Goal: Communication & Community: Answer question/provide support

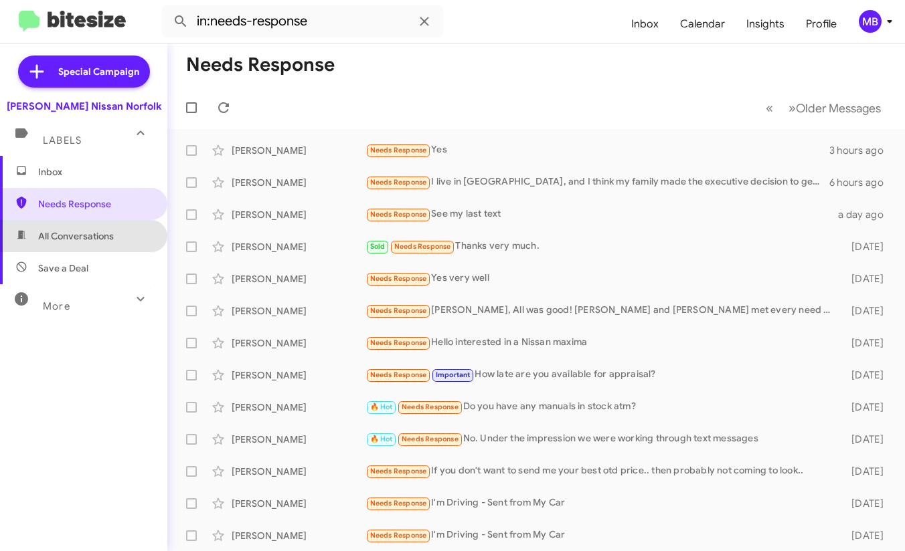
click at [88, 231] on span "All Conversations" at bounding box center [76, 236] width 76 height 13
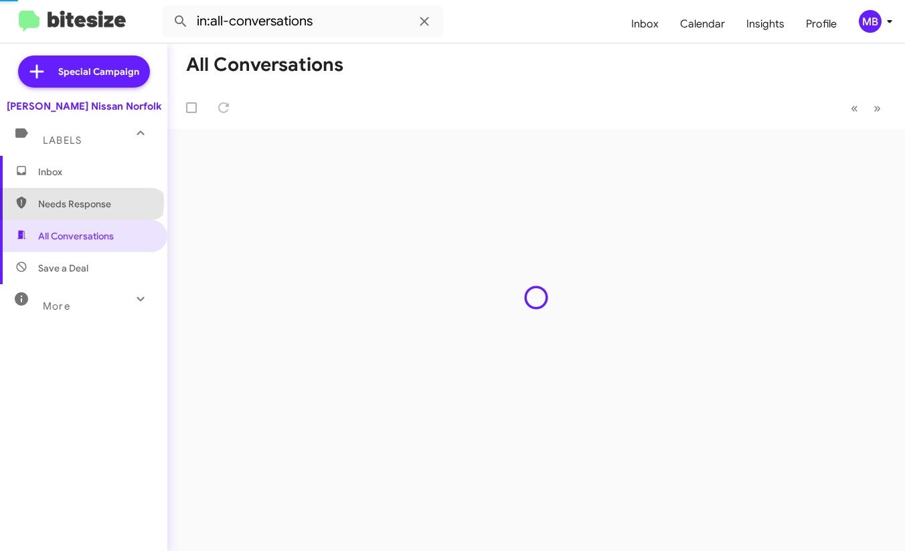
click at [81, 202] on span "Needs Response" at bounding box center [95, 203] width 114 height 13
type input "in:needs-response"
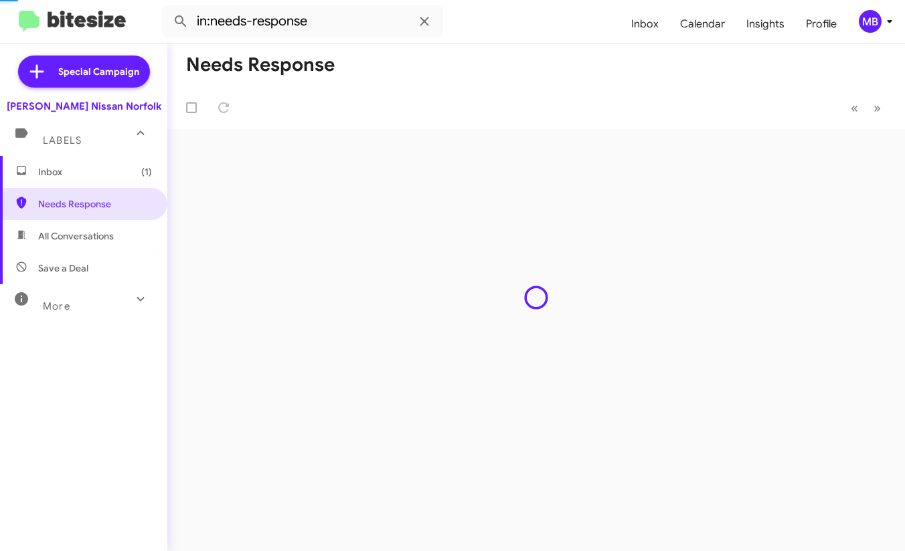
click at [89, 171] on span "Inbox (1)" at bounding box center [95, 171] width 114 height 13
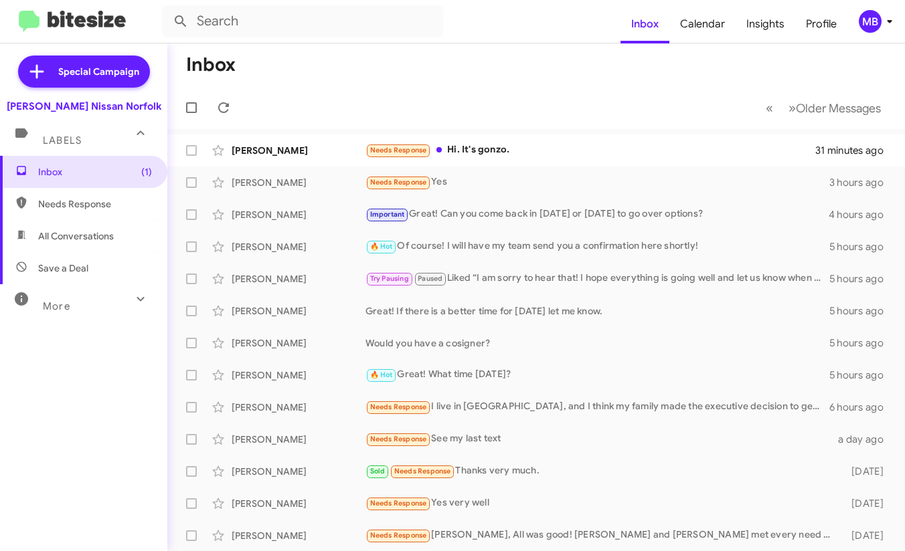
click at [535, 99] on mat-toolbar-row "« Previous » Next Older Messages" at bounding box center [536, 107] width 738 height 43
